Goal: Information Seeking & Learning: Learn about a topic

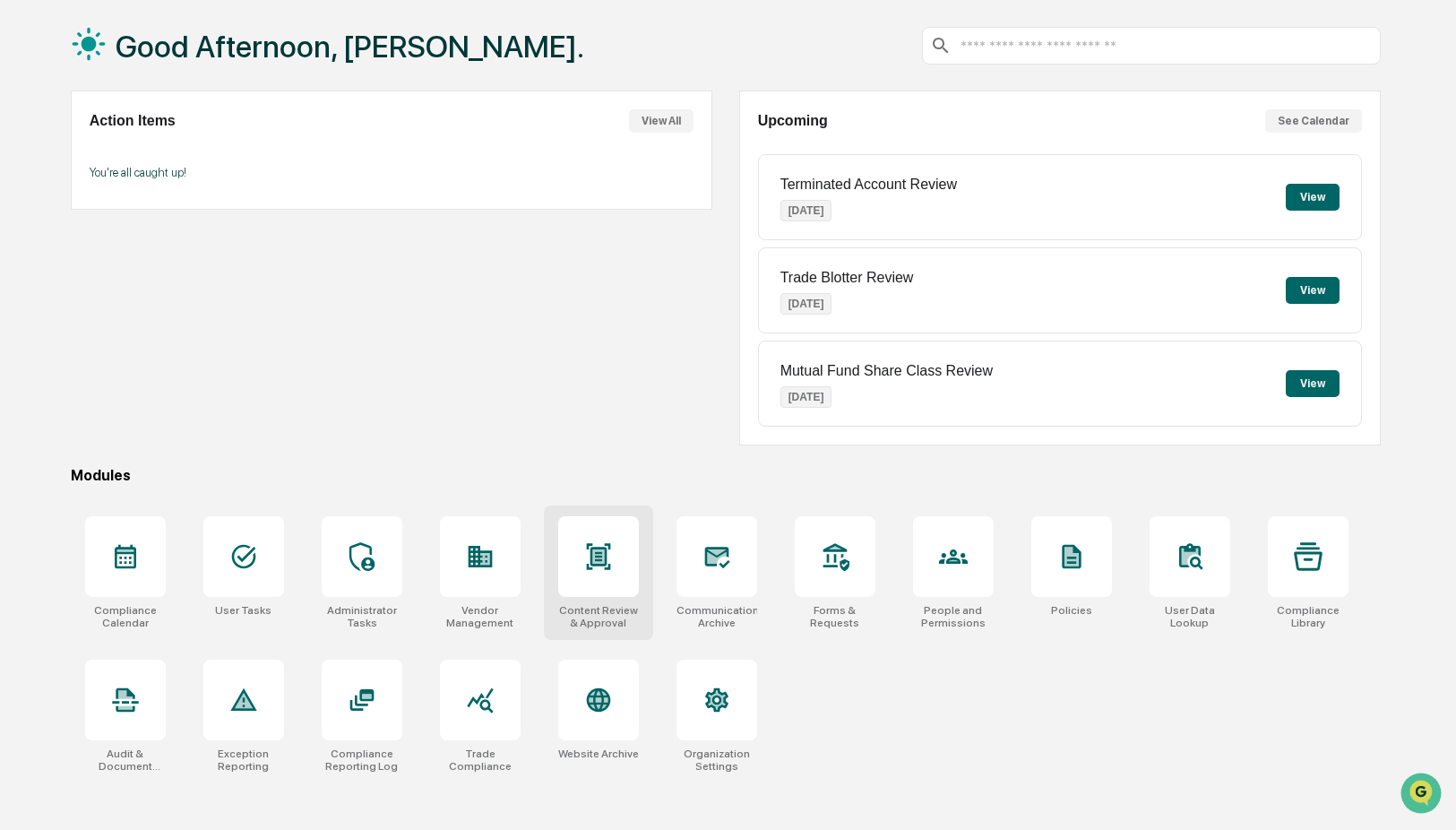
scroll to position [85, 0]
click at [479, 715] on div at bounding box center [480, 698] width 80 height 80
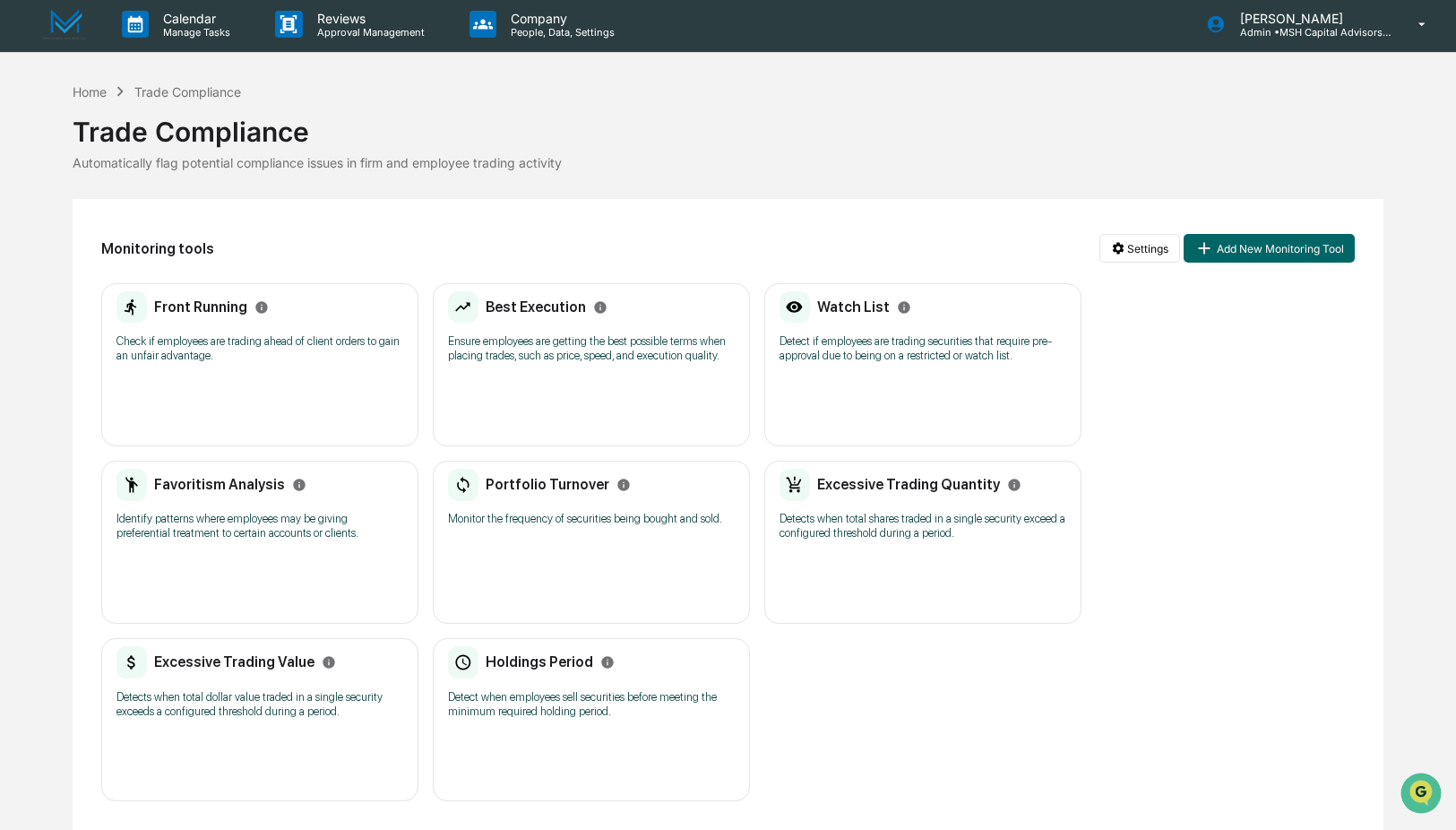
scroll to position [32, 0]
click at [317, 557] on div "Favoritism Analysis Identify patterns where employees may be giving preferentia…" at bounding box center [260, 542] width 317 height 163
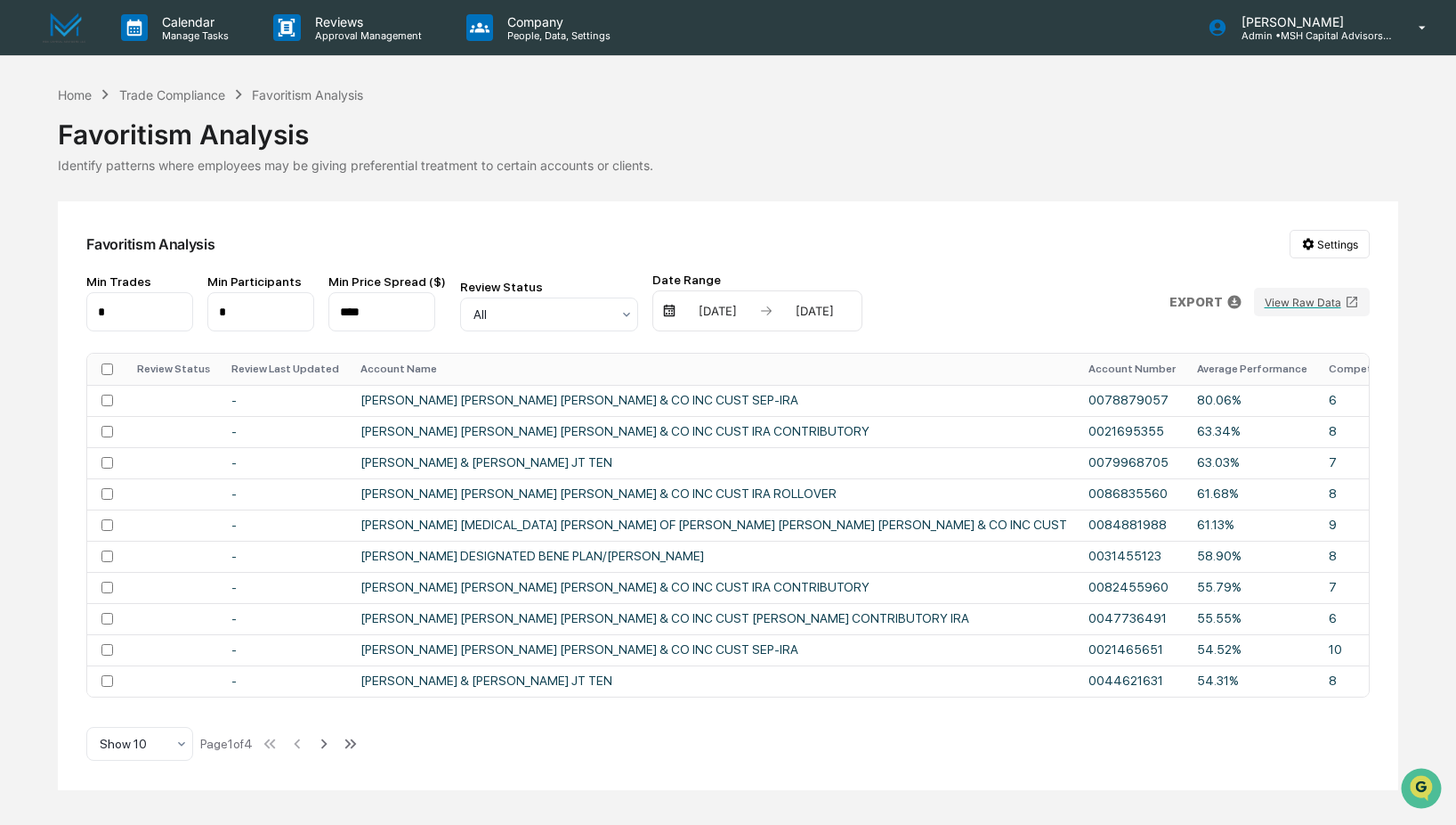
click at [776, 101] on div "Home Trade Compliance Favoritism Analysis Favoritism Analysis Identify patterns…" at bounding box center [727, 129] width 1339 height 88
